Goal: Navigation & Orientation: Find specific page/section

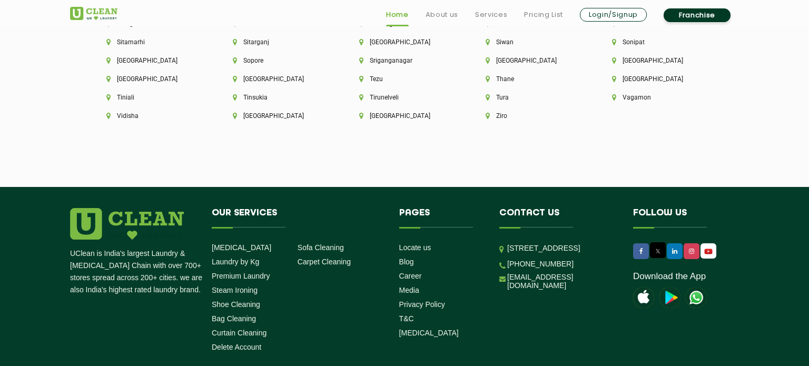
scroll to position [3022, 0]
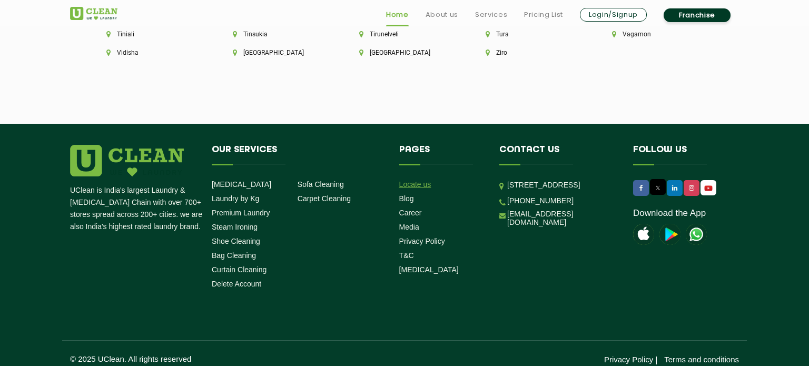
click at [417, 180] on link "Locate us" at bounding box center [415, 184] width 32 height 8
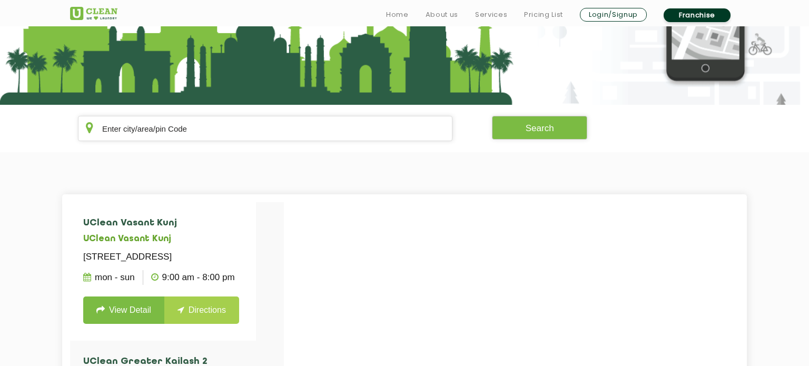
scroll to position [145, 0]
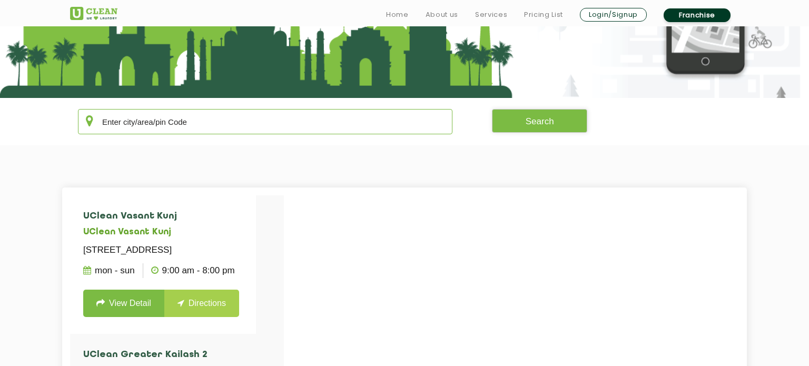
click at [199, 127] on input "text" at bounding box center [265, 121] width 375 height 25
paste input "110063"
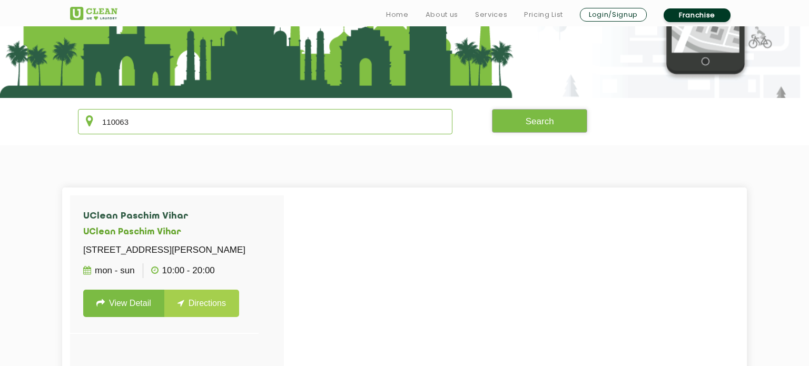
type input "110063"
click at [550, 113] on button "Search" at bounding box center [540, 121] width 96 height 24
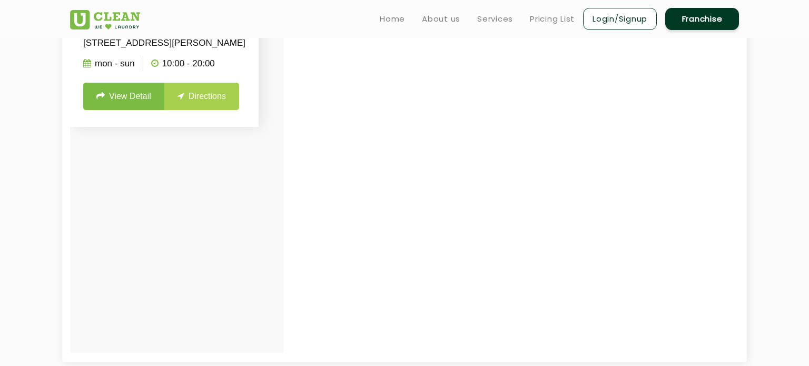
scroll to position [343, 0]
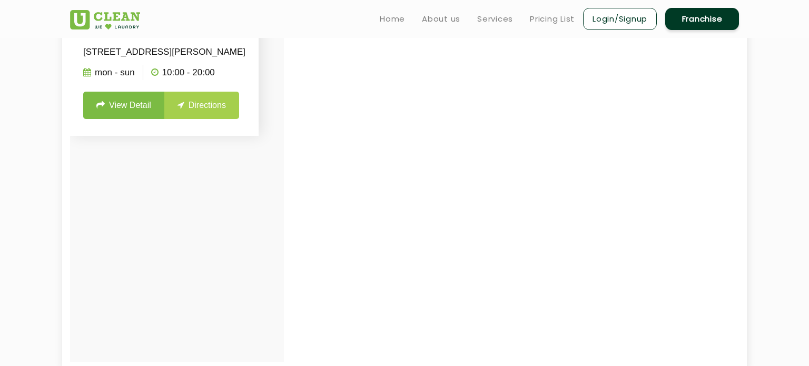
click at [123, 117] on link "View Detail" at bounding box center [123, 105] width 81 height 27
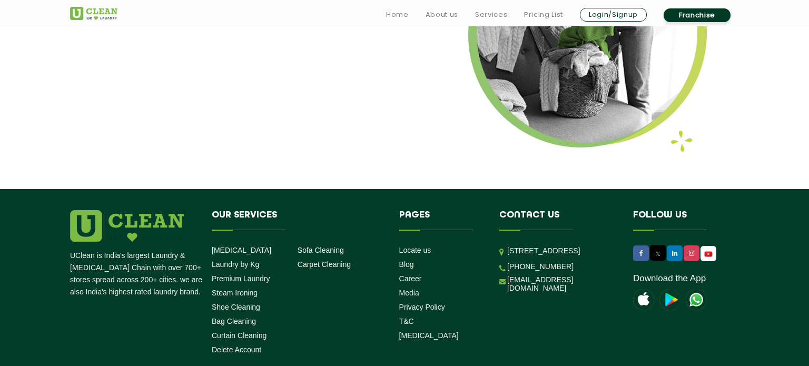
scroll to position [1430, 0]
